Goal: Task Accomplishment & Management: Manage account settings

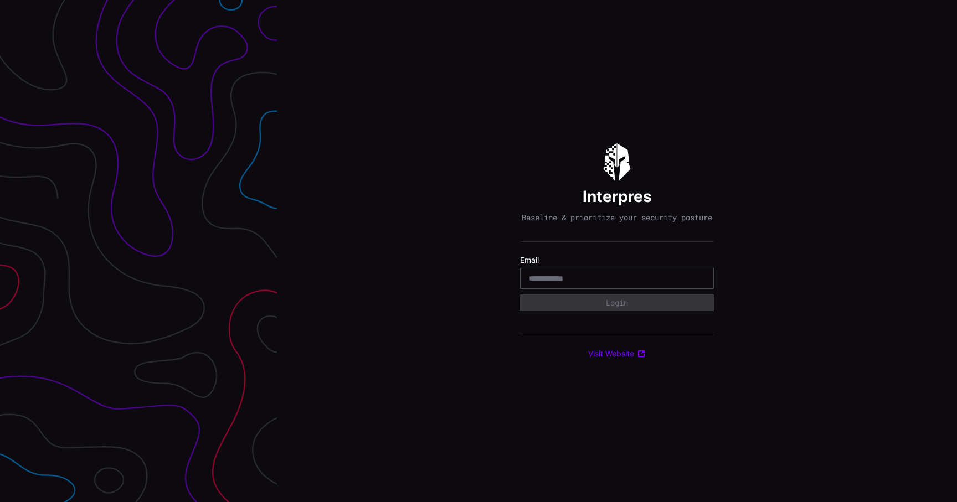
type input "**********"
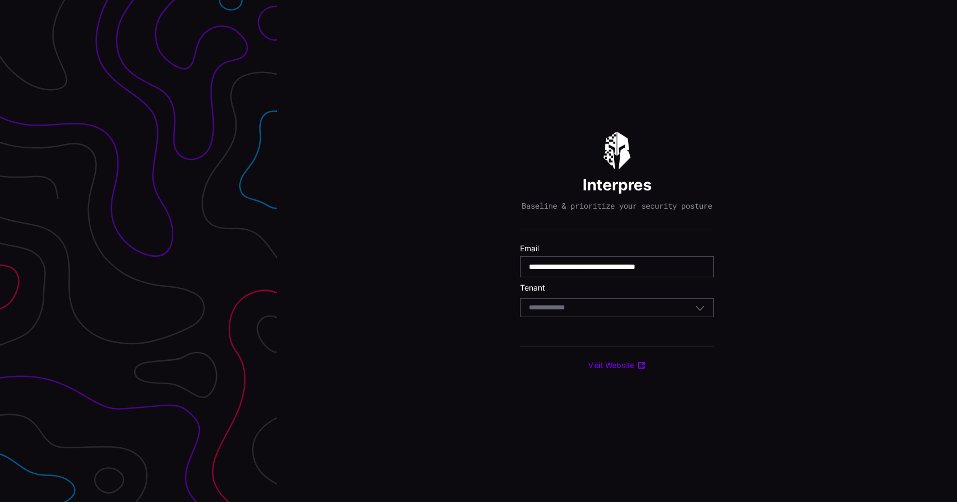
click at [621, 317] on div "Select Tenant" at bounding box center [617, 307] width 194 height 19
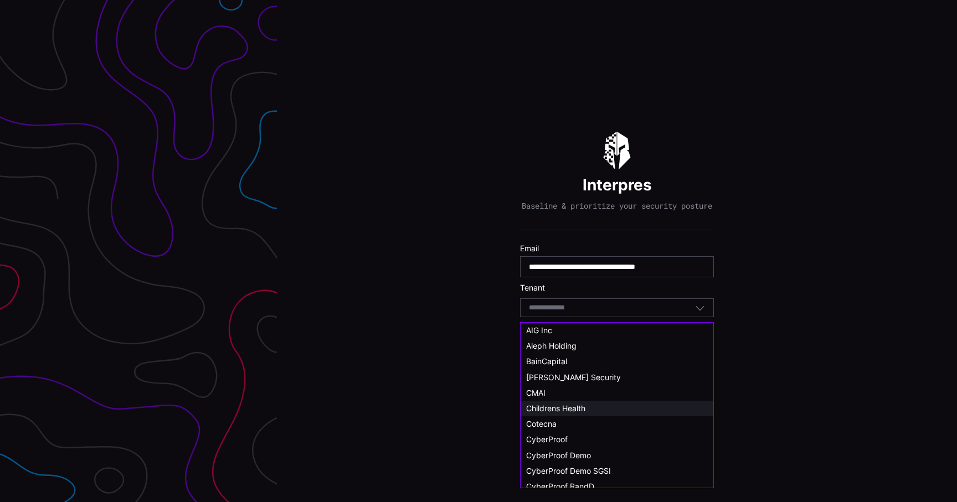
click at [596, 406] on div "Childrens Health" at bounding box center [617, 409] width 182 height 10
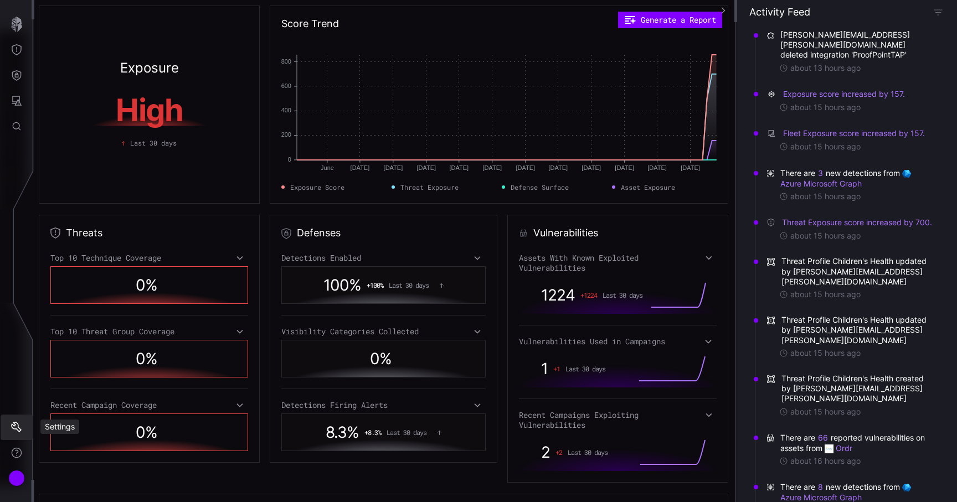
click at [19, 423] on icon "Settings" at bounding box center [16, 427] width 11 height 11
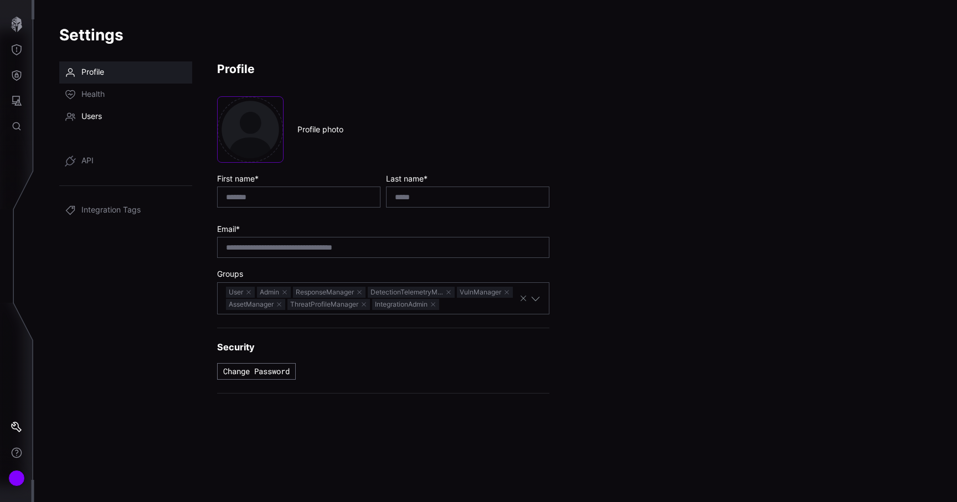
click at [111, 121] on link "Users" at bounding box center [125, 117] width 133 height 22
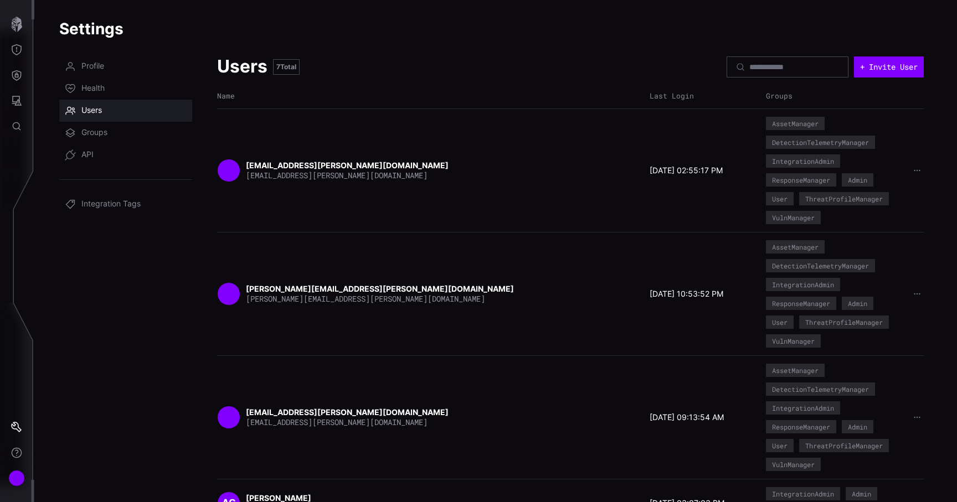
scroll to position [5, 0]
click at [878, 61] on button "+ Invite User" at bounding box center [889, 68] width 70 height 21
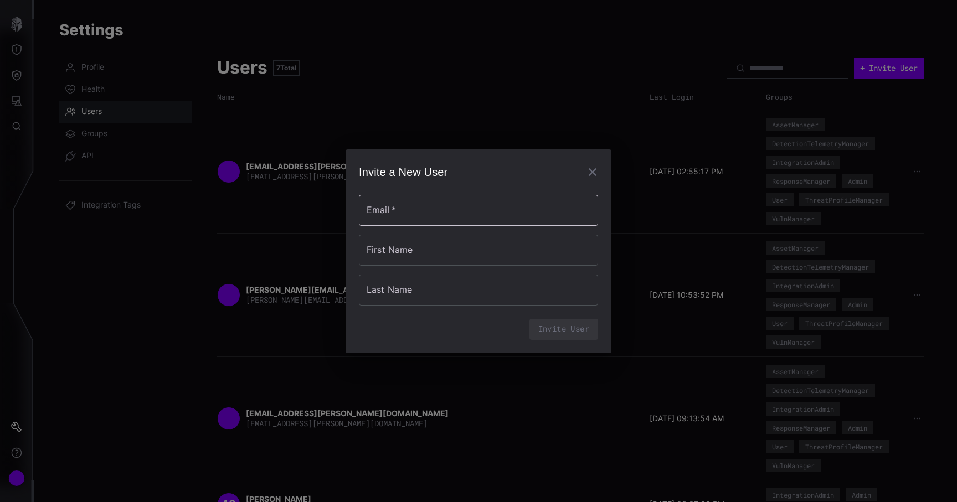
click at [430, 216] on input "Email   *" at bounding box center [478, 210] width 239 height 31
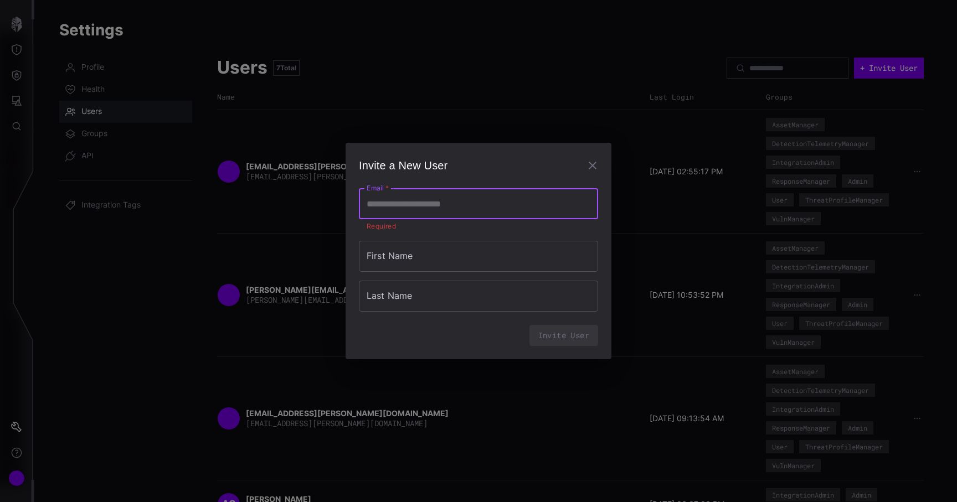
paste input "**********"
type input "**********"
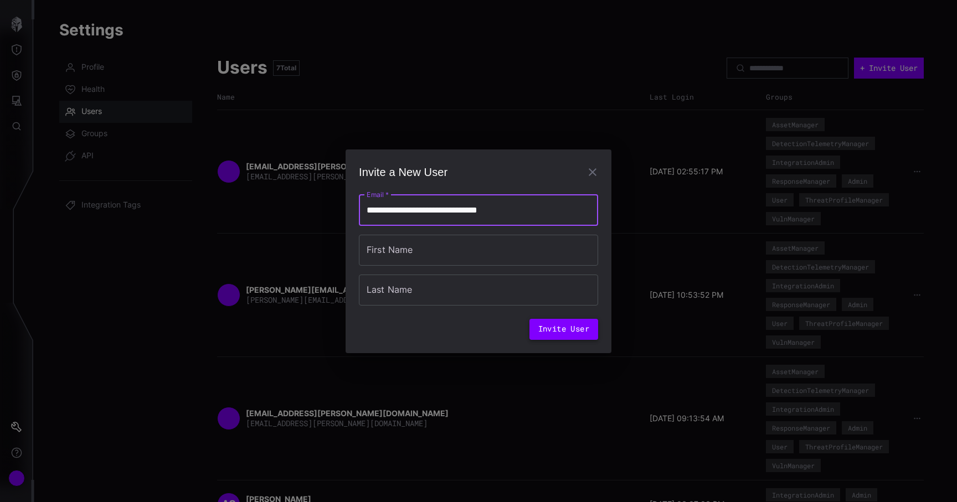
click at [562, 336] on button "Invite User" at bounding box center [563, 329] width 69 height 21
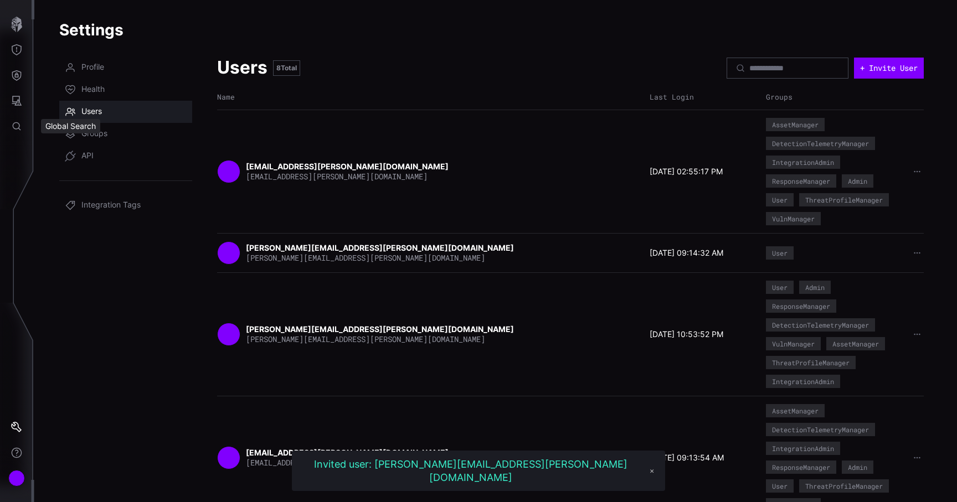
click at [96, 137] on div "Global Search" at bounding box center [69, 126] width 70 height 23
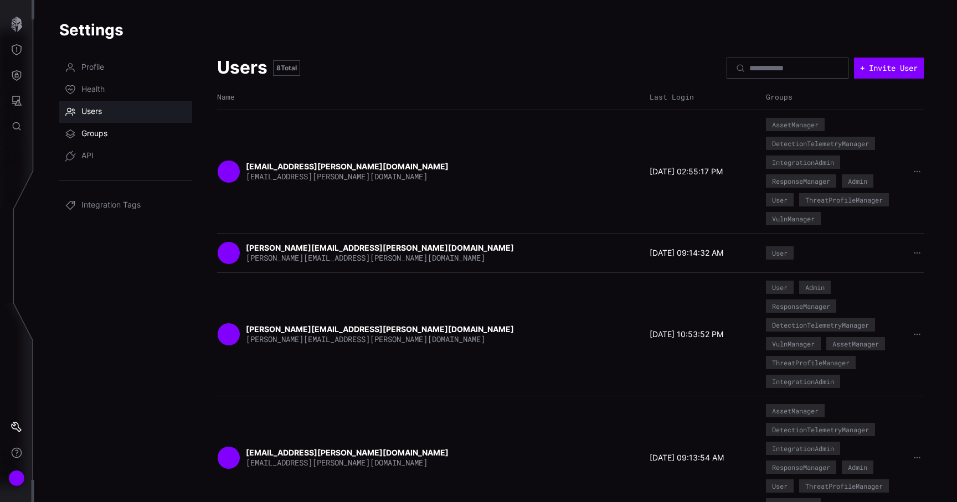
click at [115, 133] on link "Groups" at bounding box center [125, 134] width 133 height 22
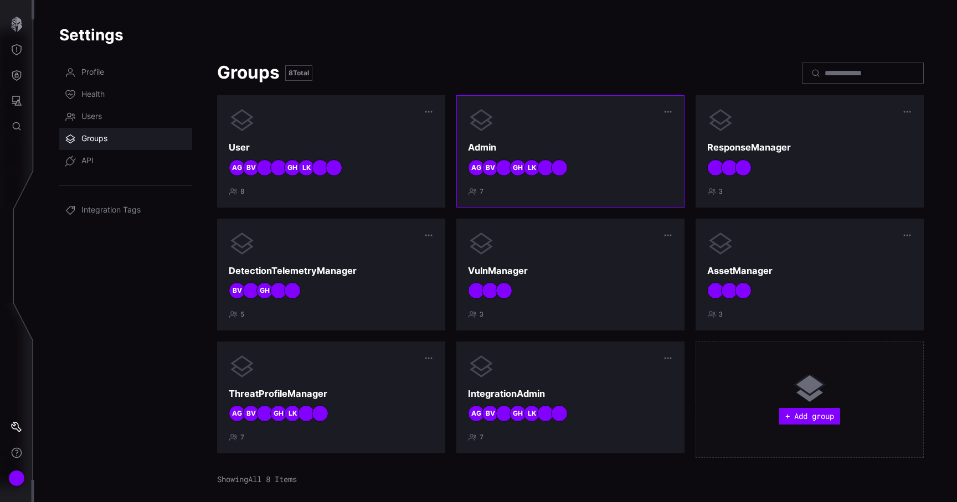
click at [639, 122] on div at bounding box center [570, 120] width 205 height 27
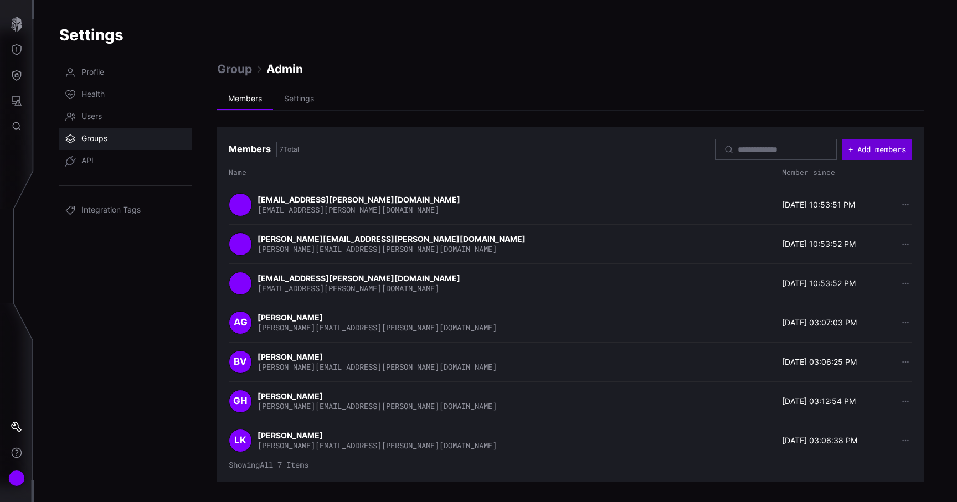
click at [855, 157] on button "+ Add members" at bounding box center [877, 149] width 70 height 21
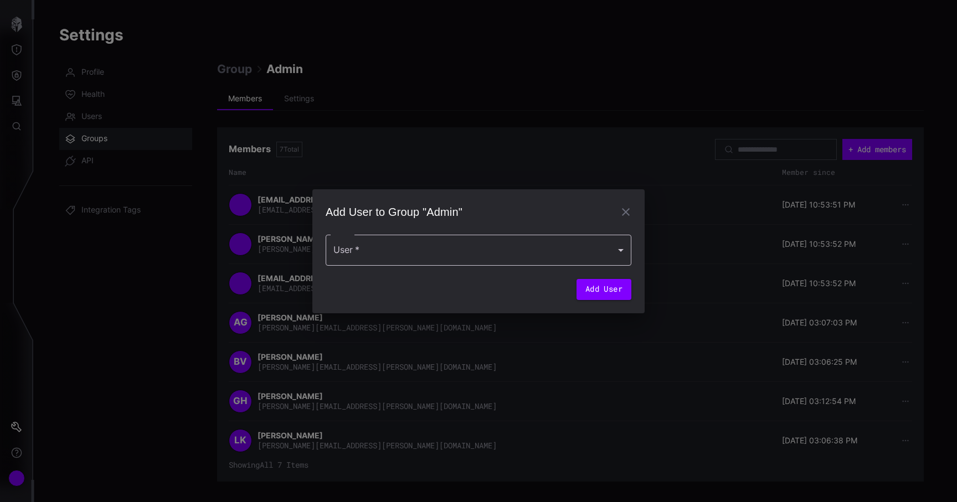
click at [559, 263] on div at bounding box center [478, 250] width 306 height 31
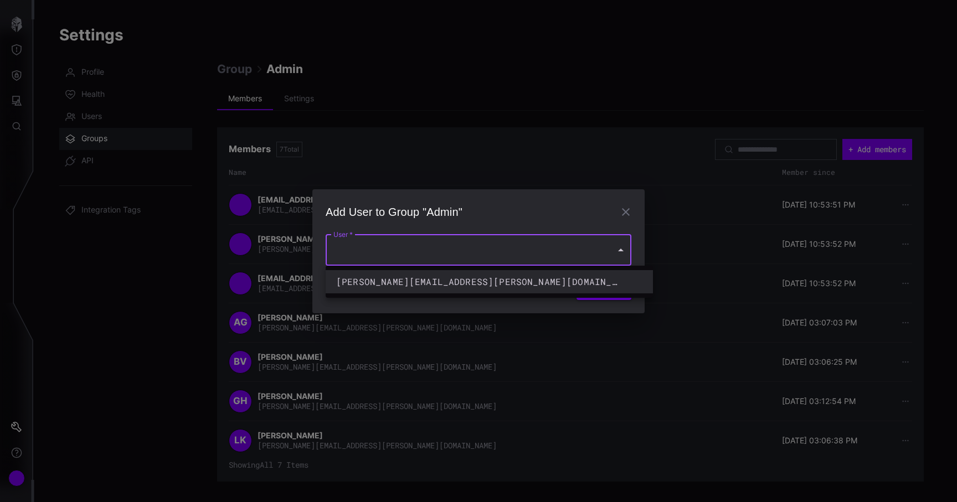
click at [534, 277] on div "christopher.thomas@cyberproof.com" at bounding box center [478, 281] width 284 height 13
type input "**********"
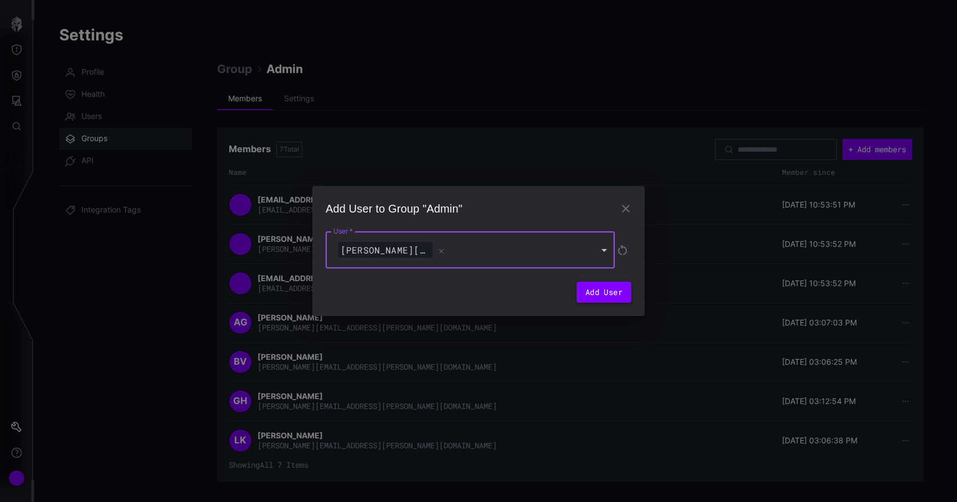
click at [595, 294] on button "Add User" at bounding box center [603, 292] width 55 height 21
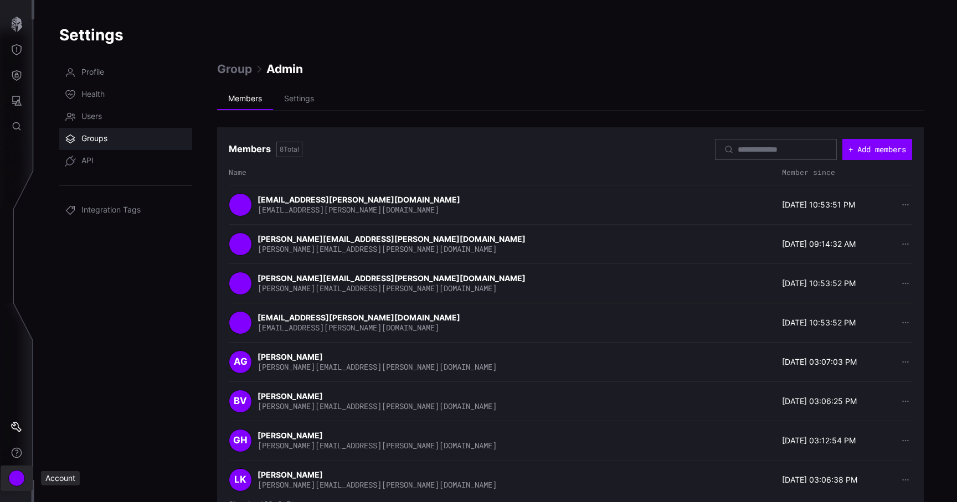
click at [15, 473] on div "Account" at bounding box center [16, 478] width 17 height 17
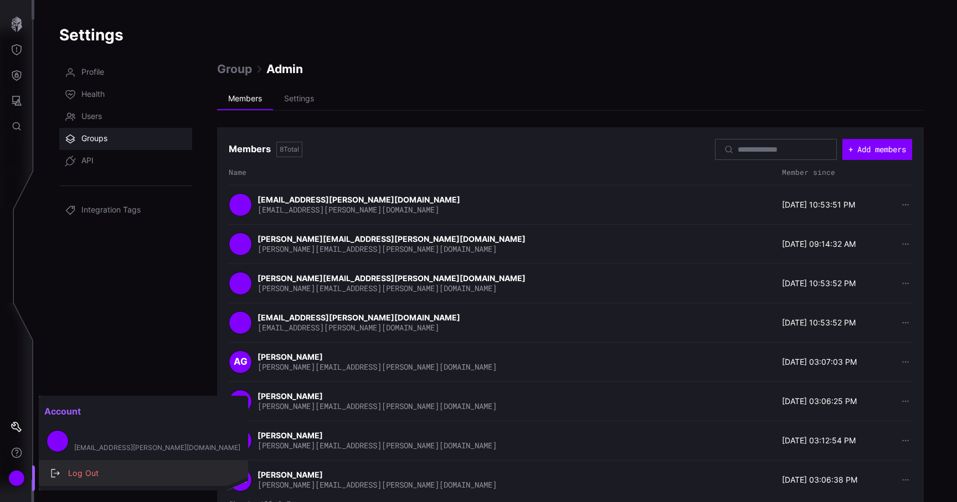
click at [79, 462] on button "Log Out" at bounding box center [143, 473] width 209 height 25
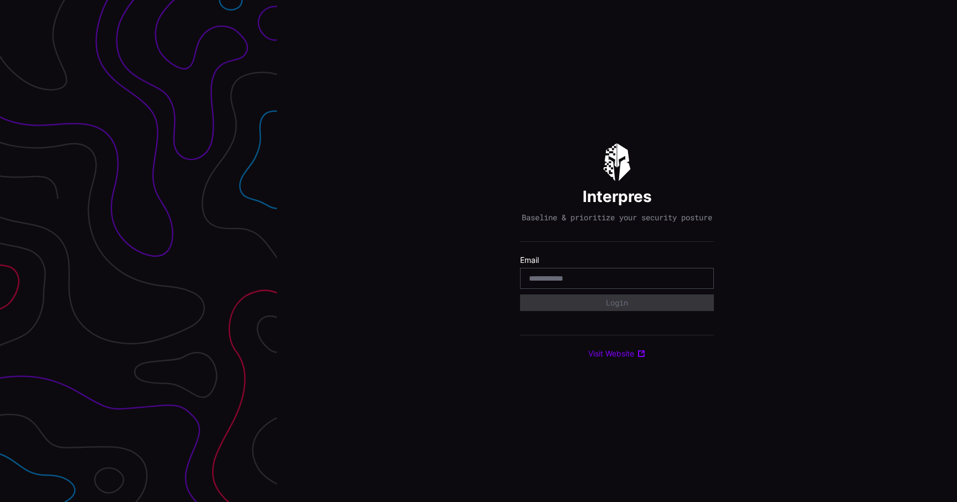
click at [396, 189] on div "Interpres Baseline & prioritize your security posture Email Login Visit Website" at bounding box center [617, 251] width 680 height 502
